Goal: Transaction & Acquisition: Purchase product/service

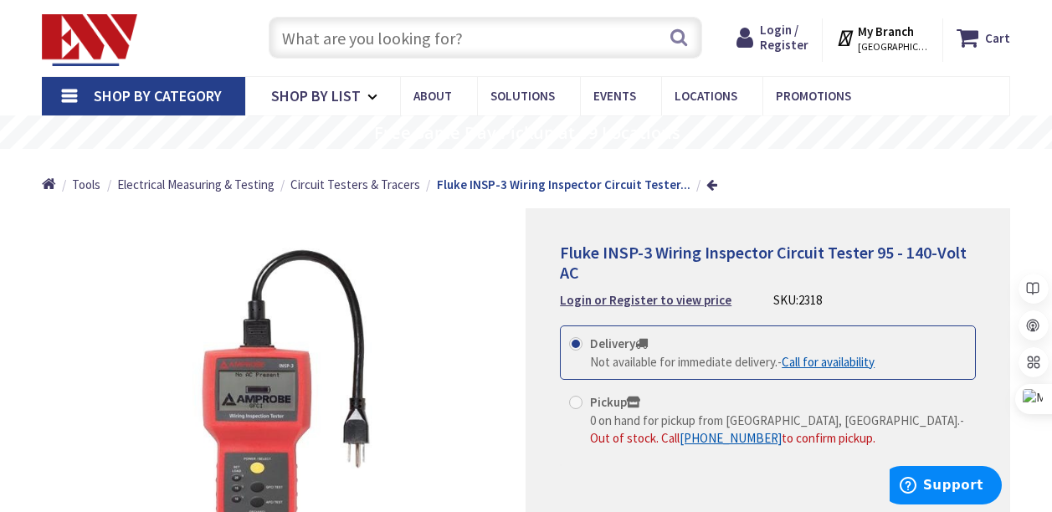
scroll to position [36, 0]
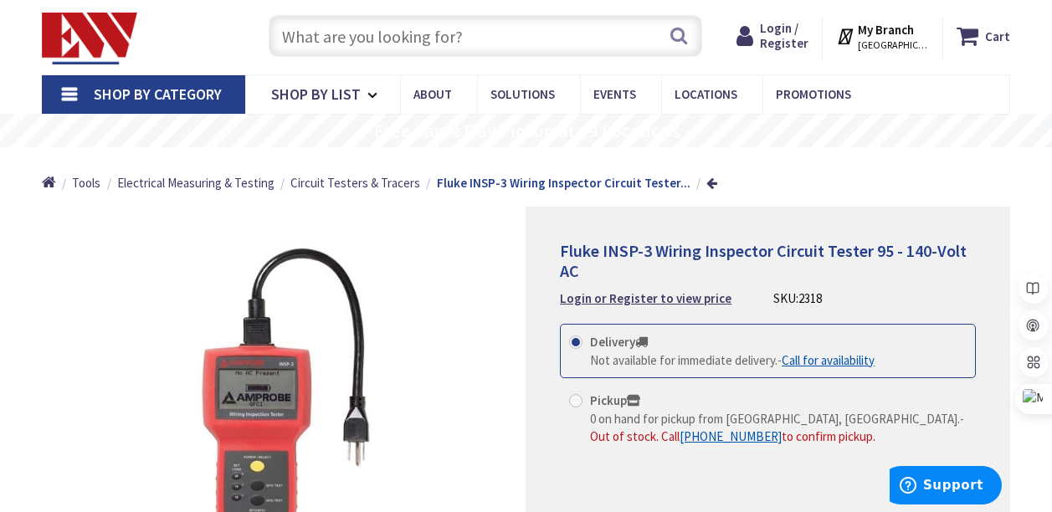
click at [74, 346] on div "*Images are for illustration purposes only and may not be an exact representati…" at bounding box center [284, 411] width 484 height 409
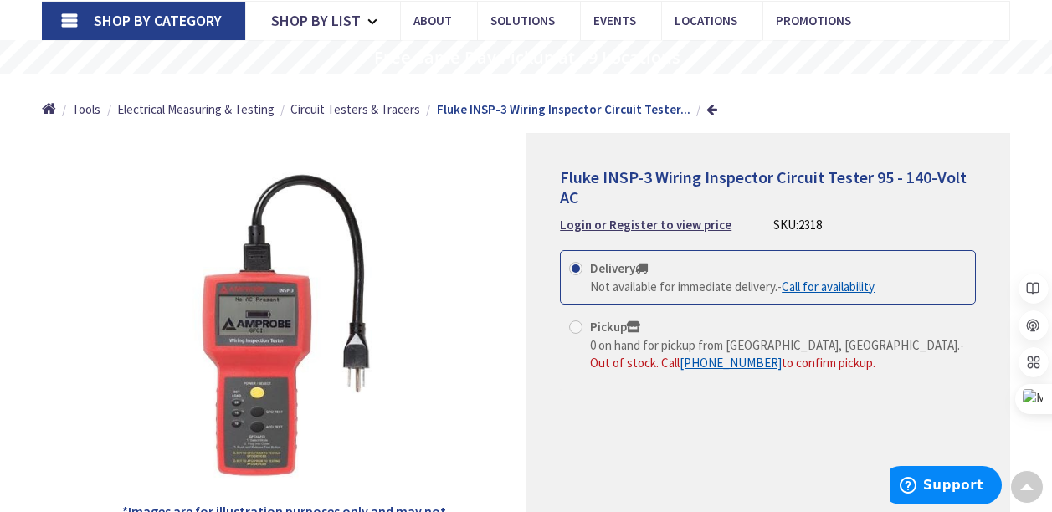
scroll to position [0, 0]
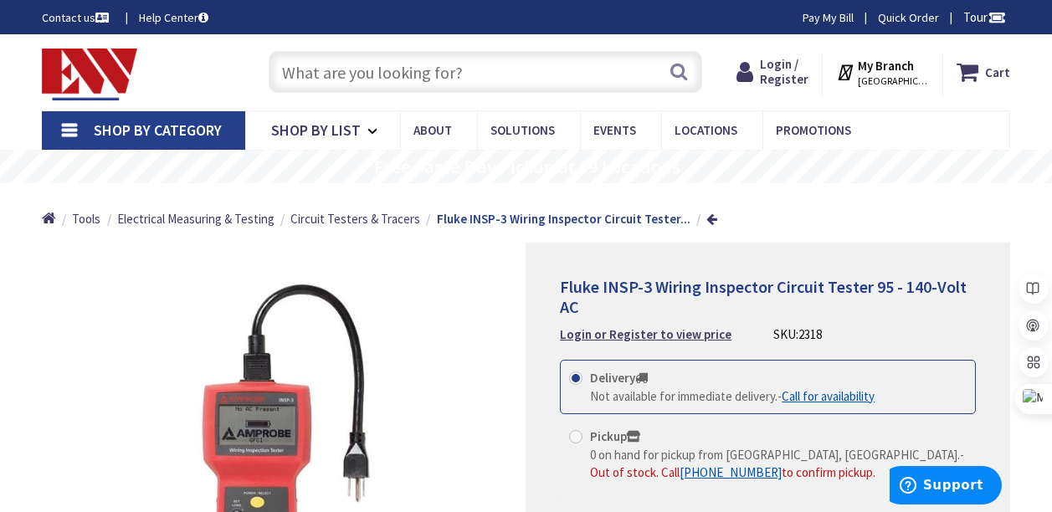
click at [708, 429] on label "Pickup 0 on hand for pickup from [GEOGRAPHIC_DATA], [GEOGRAPHIC_DATA]. - Out of…" at bounding box center [767, 455] width 397 height 54
click at [584, 431] on input "Pickup 0 on hand for pickup from [GEOGRAPHIC_DATA], [GEOGRAPHIC_DATA]. - Out of…" at bounding box center [578, 436] width 11 height 11
radio input "true"
click at [708, 429] on label "Pickup 0 on hand for pickup from [GEOGRAPHIC_DATA], [GEOGRAPHIC_DATA]. - Out of…" at bounding box center [767, 455] width 397 height 54
click at [584, 431] on input "Pickup 0 on hand for pickup from [GEOGRAPHIC_DATA], [GEOGRAPHIC_DATA]. - Out of…" at bounding box center [578, 436] width 11 height 11
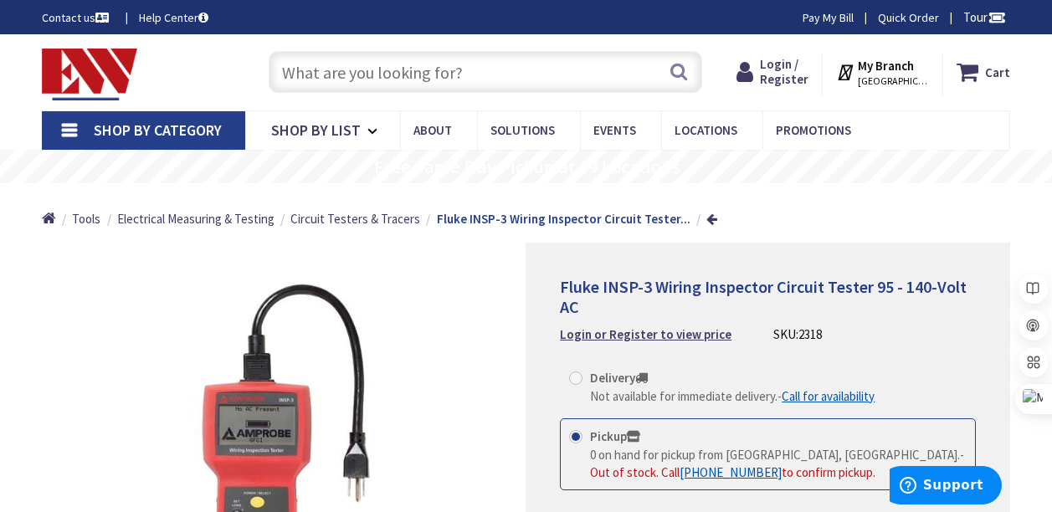
click at [564, 371] on div "Delivery Not available for immediate delivery. - Call for availability" at bounding box center [768, 387] width 416 height 54
click at [657, 337] on strong "Login or Register to view price" at bounding box center [646, 334] width 172 height 16
